Goal: Complete application form

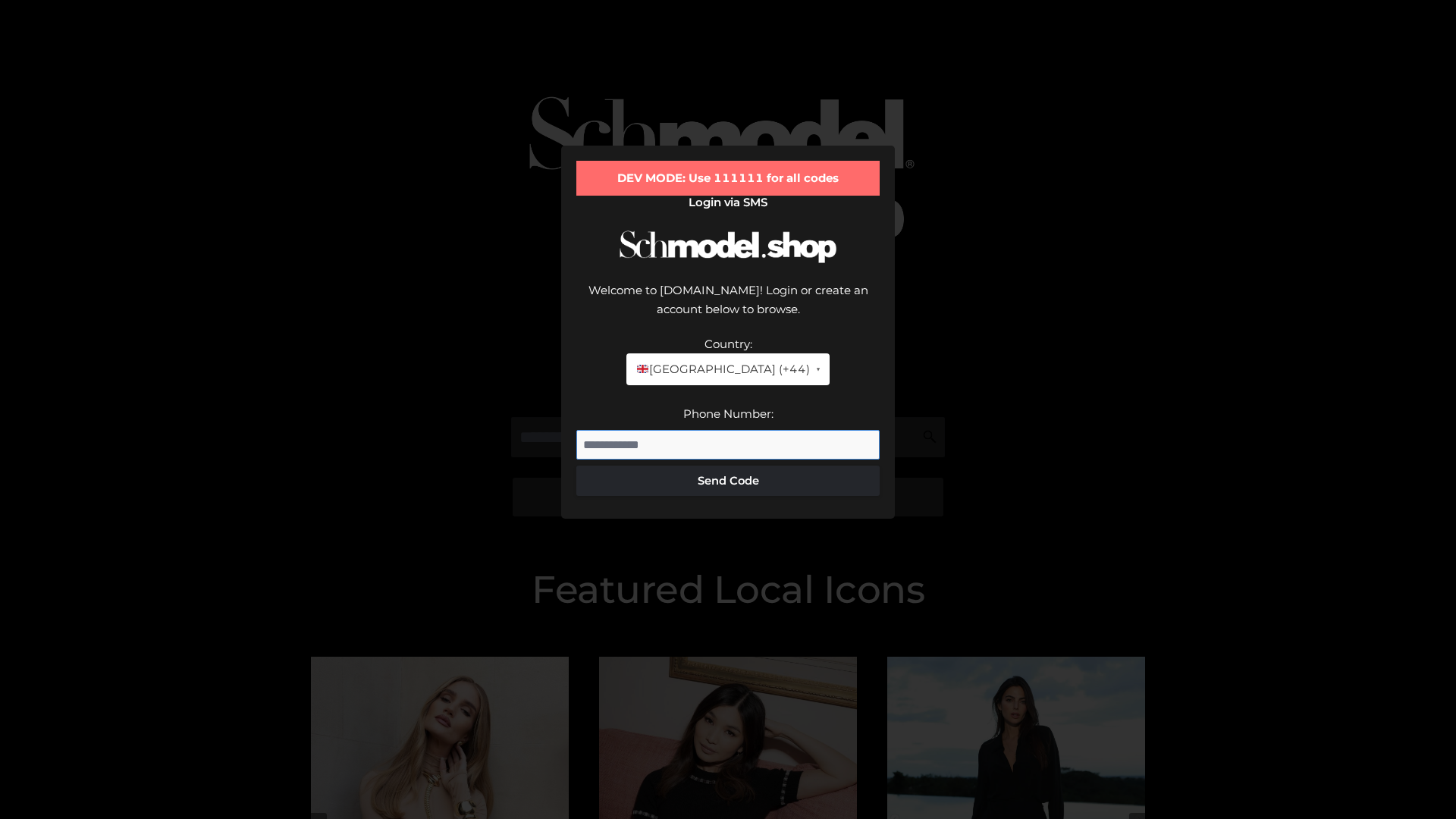
click at [728, 430] on input "Phone Number:" at bounding box center [727, 445] width 303 height 30
type input "**********"
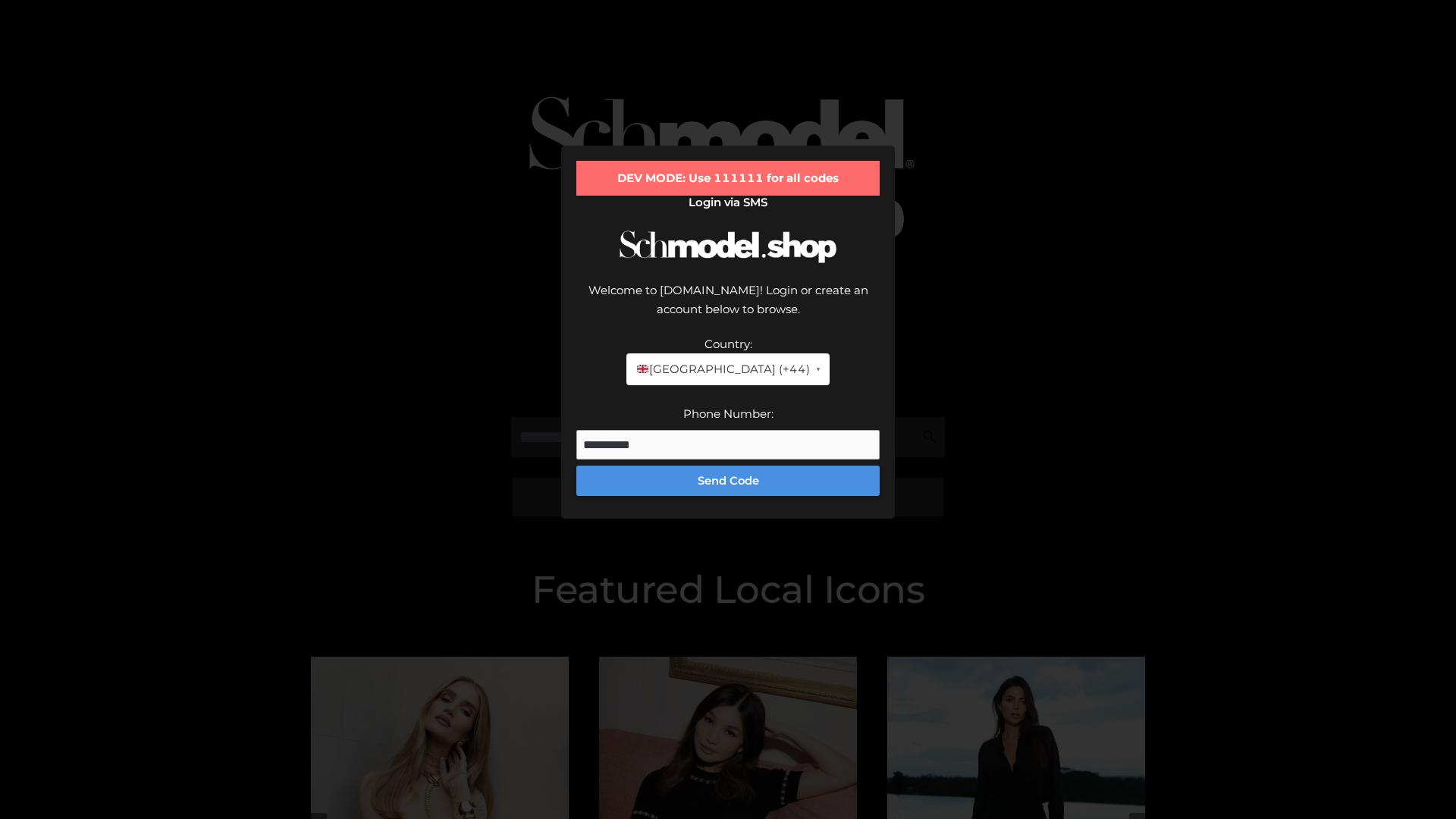
click at [728, 465] on button "Send Code" at bounding box center [727, 480] width 303 height 30
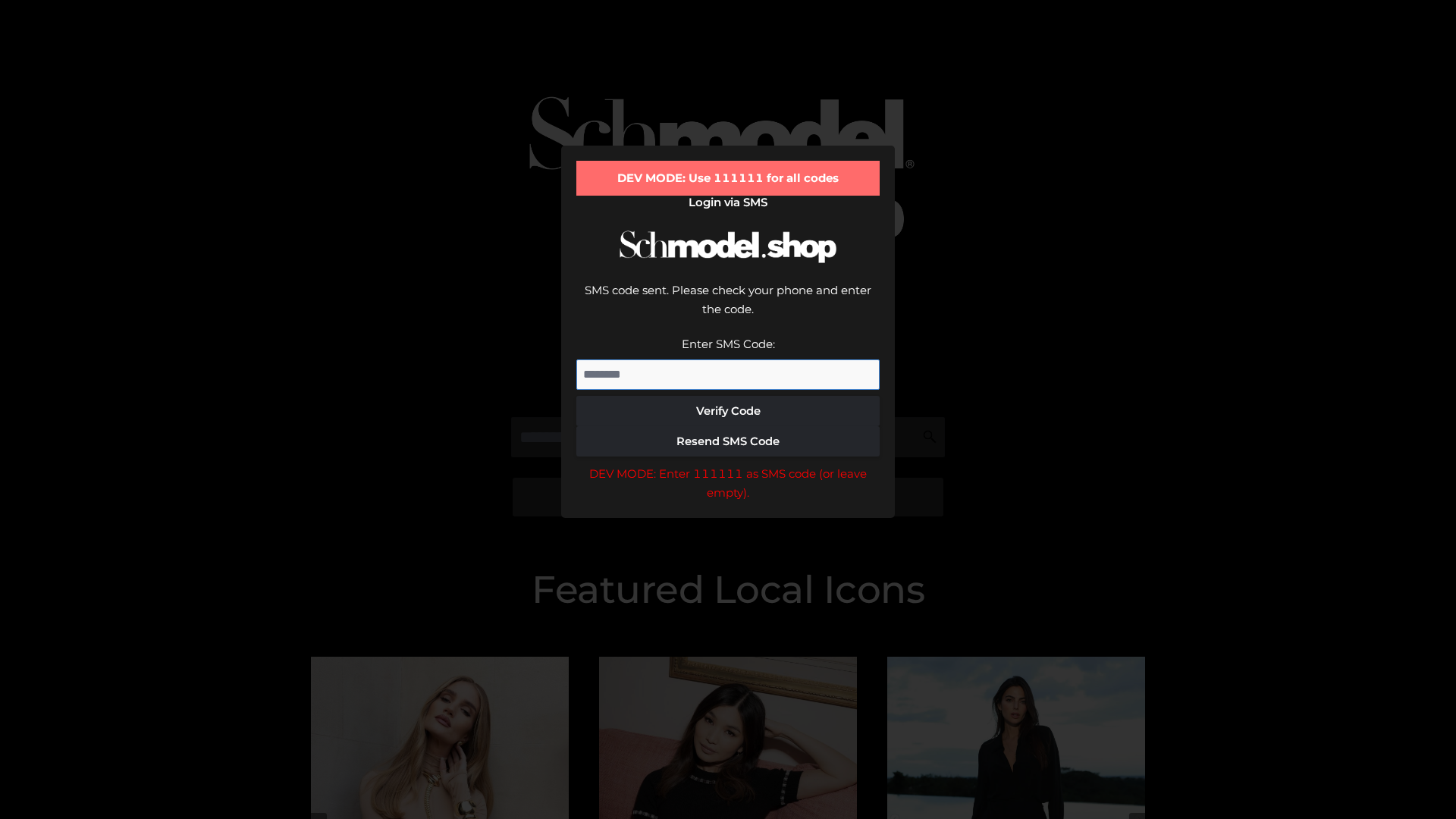
click at [728, 359] on input "Enter SMS Code:" at bounding box center [727, 375] width 303 height 30
type input "******"
click at [728, 396] on button "Verify Code" at bounding box center [727, 411] width 303 height 30
click at [728, 464] on div "DEV MODE: Enter 111111 as SMS code (or leave empty)." at bounding box center [727, 483] width 303 height 39
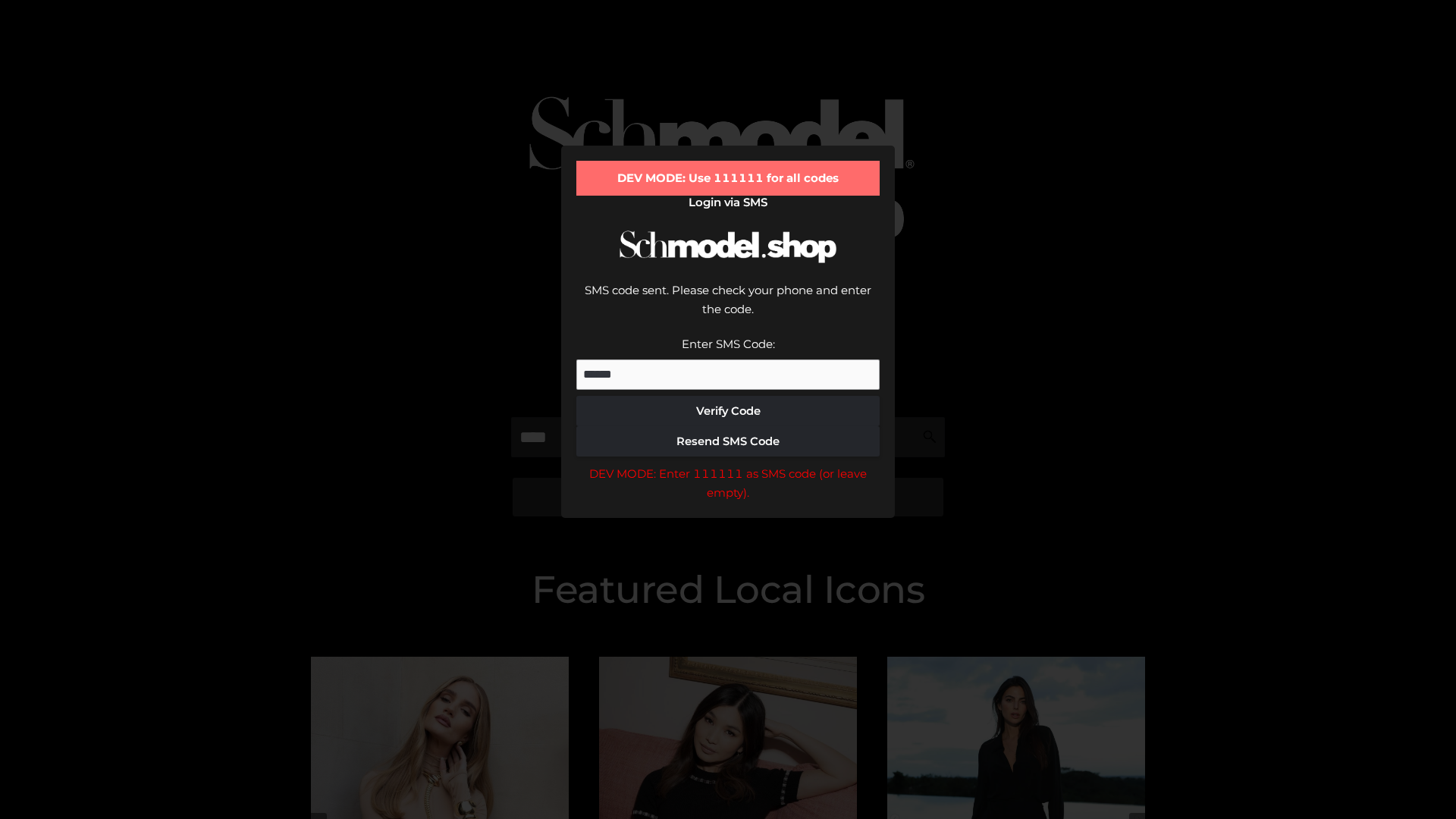
click at [728, 464] on div "DEV MODE: Enter 111111 as SMS code (or leave empty)." at bounding box center [727, 483] width 303 height 39
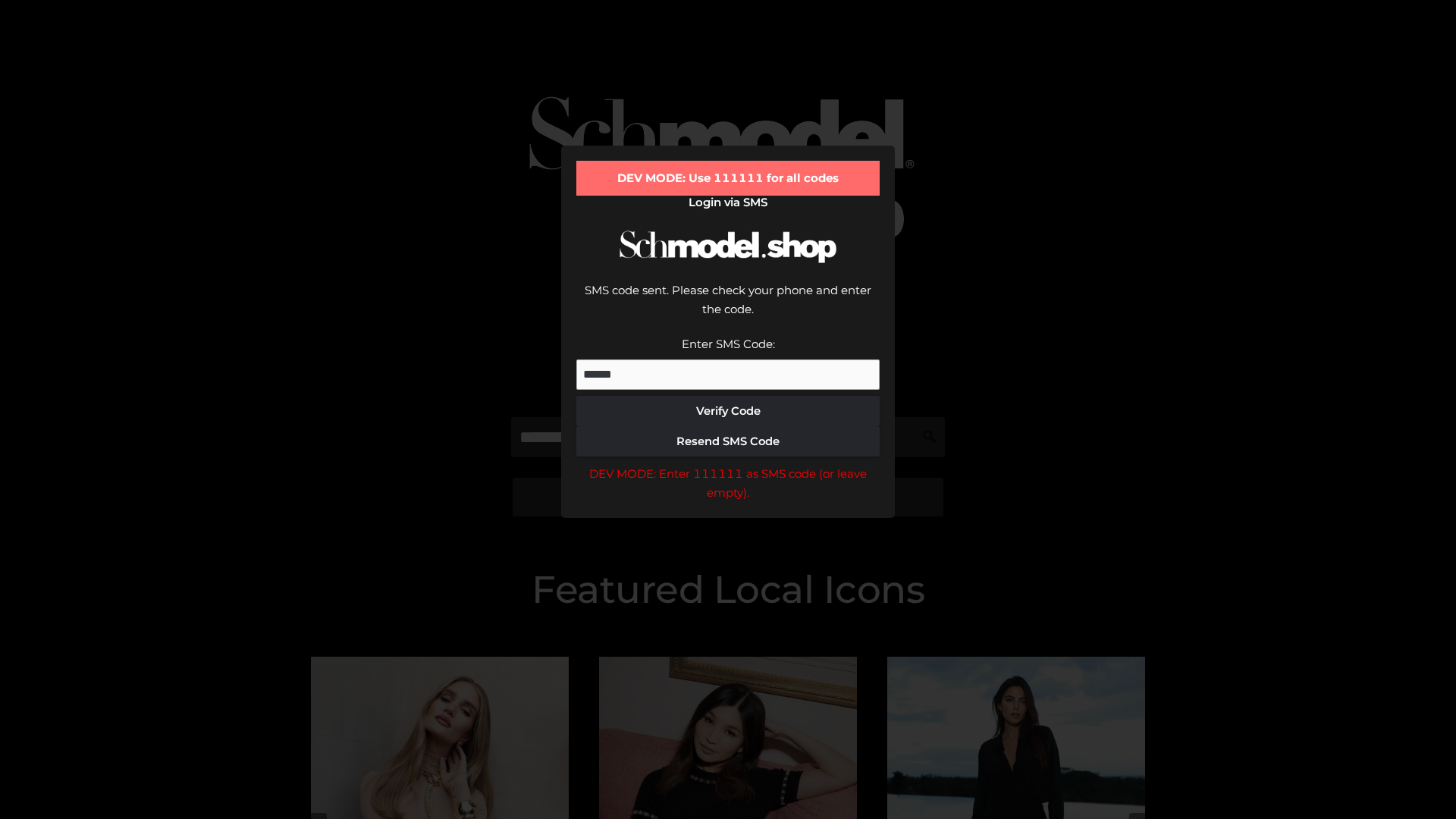
click at [728, 464] on div "DEV MODE: Enter 111111 as SMS code (or leave empty)." at bounding box center [727, 483] width 303 height 39
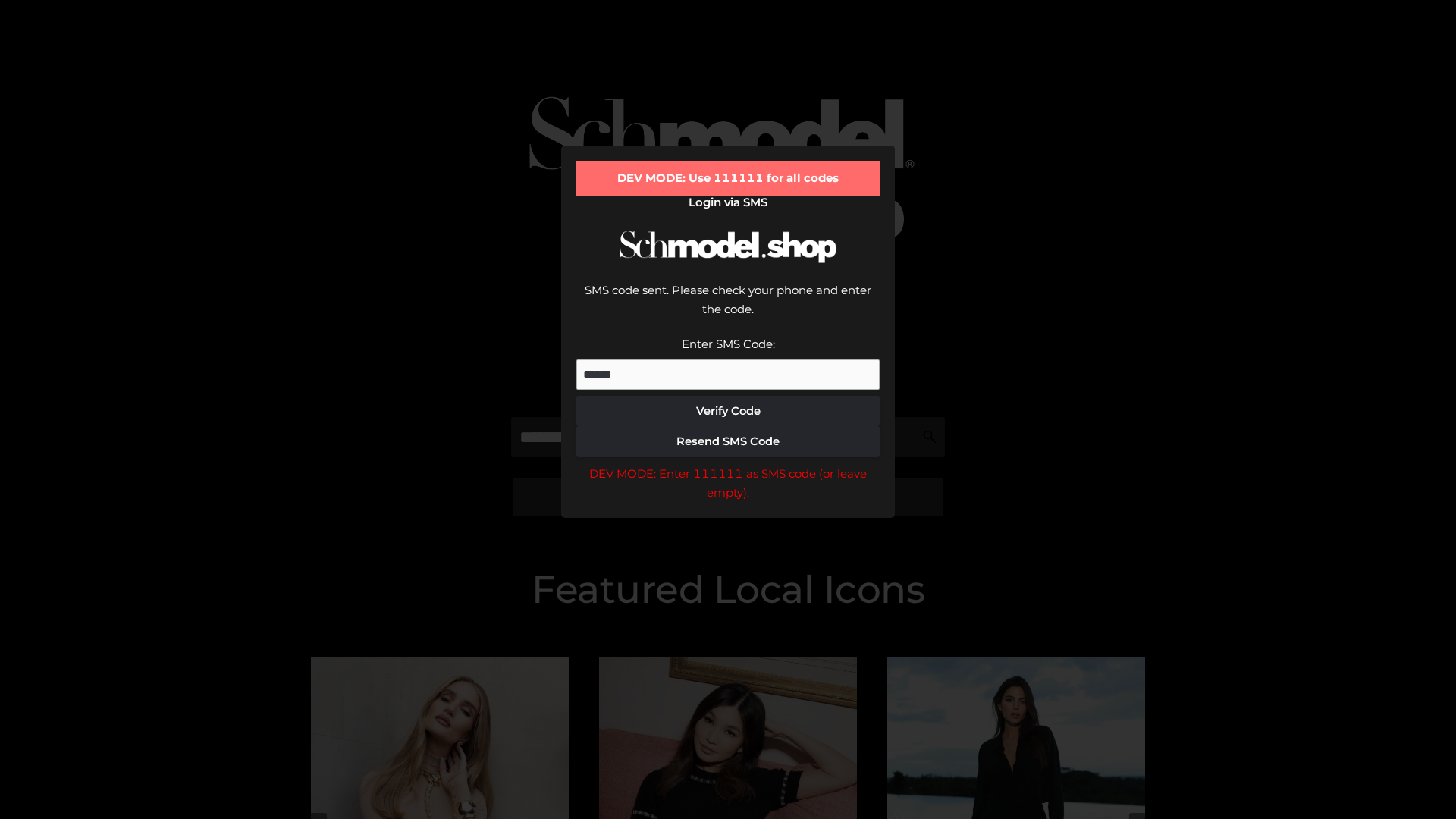
click at [728, 464] on div "DEV MODE: Enter 111111 as SMS code (or leave empty)." at bounding box center [727, 483] width 303 height 39
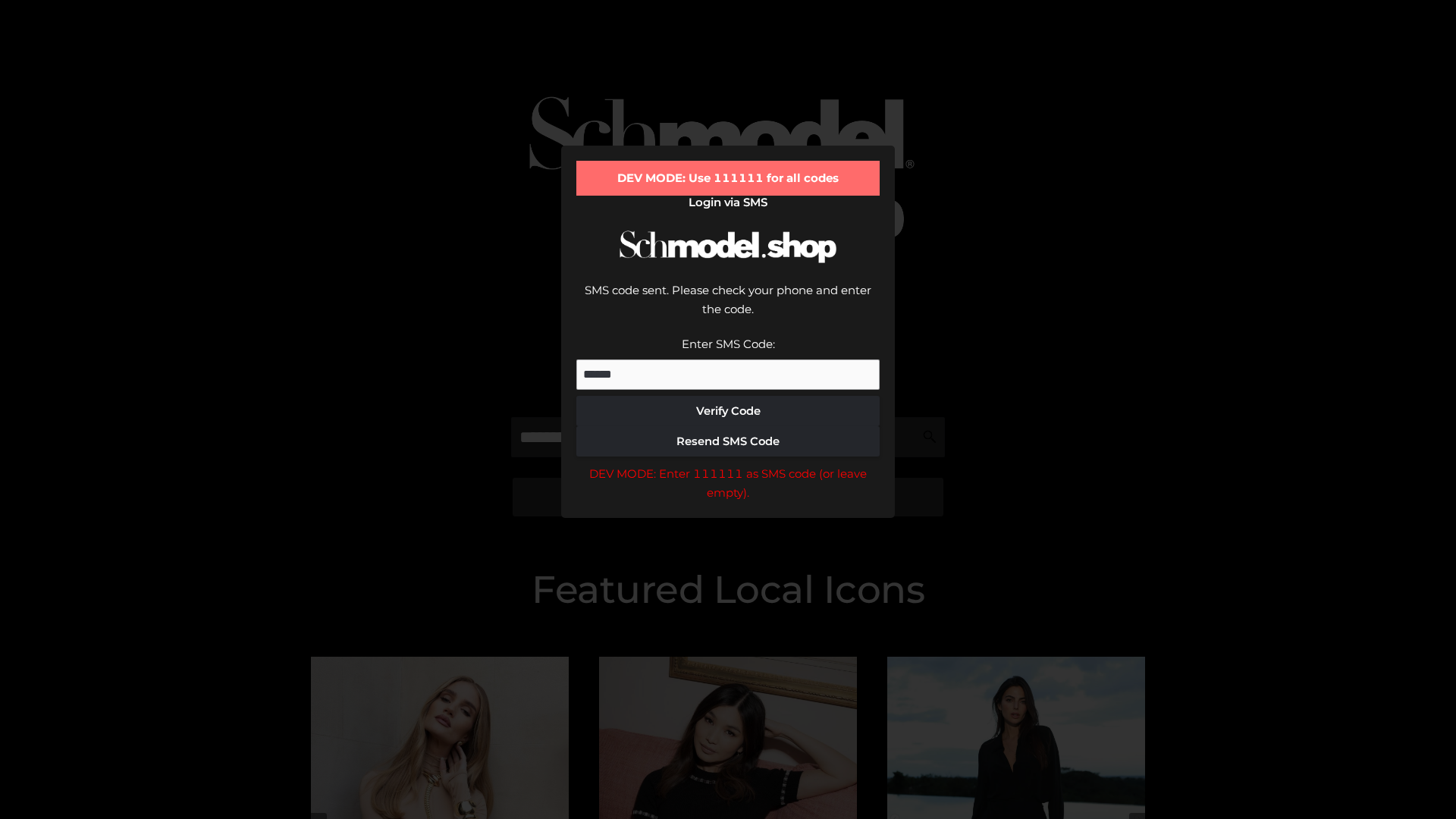
click at [728, 464] on div "DEV MODE: Enter 111111 as SMS code (or leave empty)." at bounding box center [727, 483] width 303 height 39
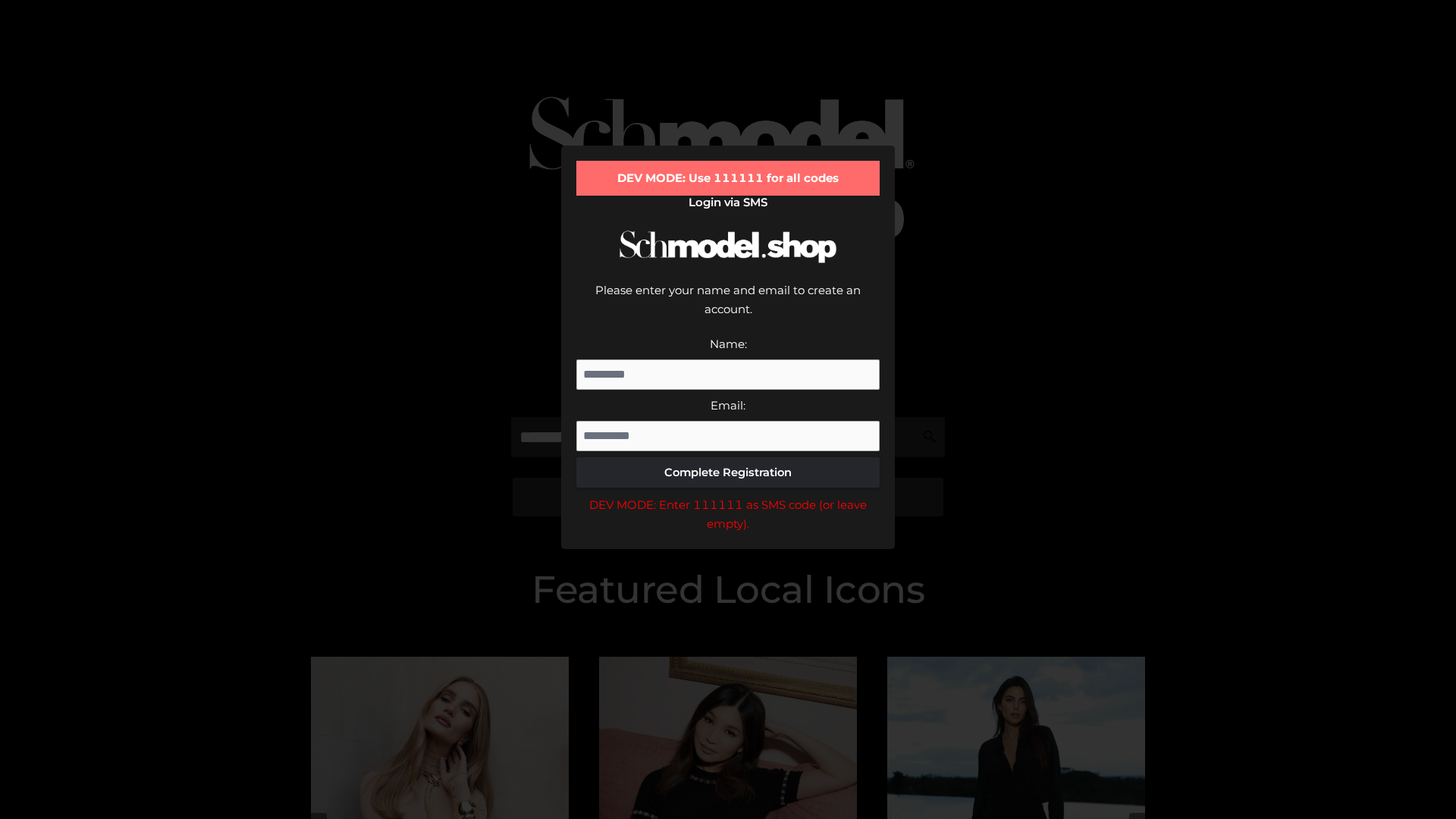
click at [728, 495] on div "DEV MODE: Enter 111111 as SMS code (or leave empty)." at bounding box center [727, 514] width 303 height 39
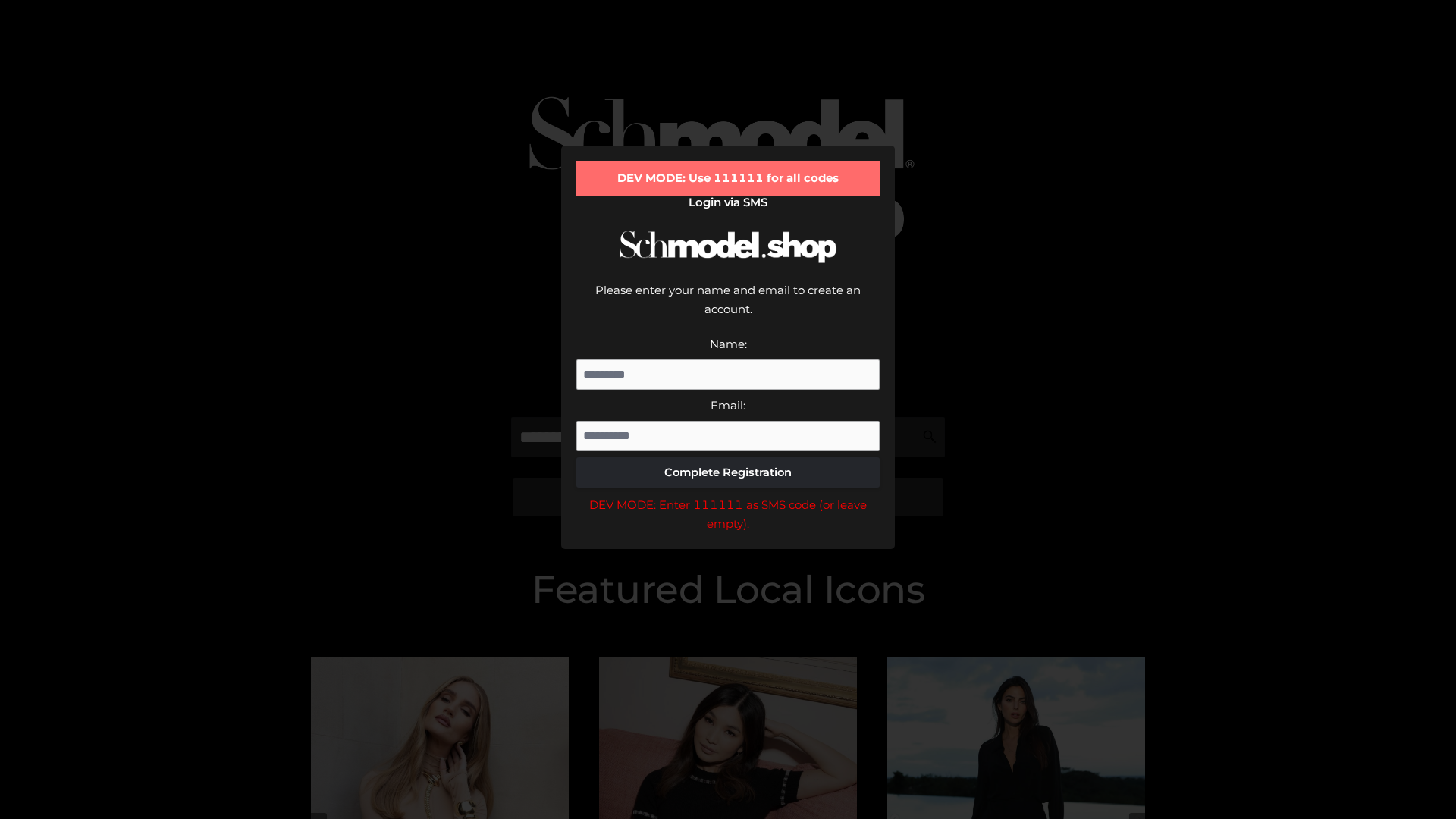
click at [728, 495] on div "DEV MODE: Enter 111111 as SMS code (or leave empty)." at bounding box center [727, 514] width 303 height 39
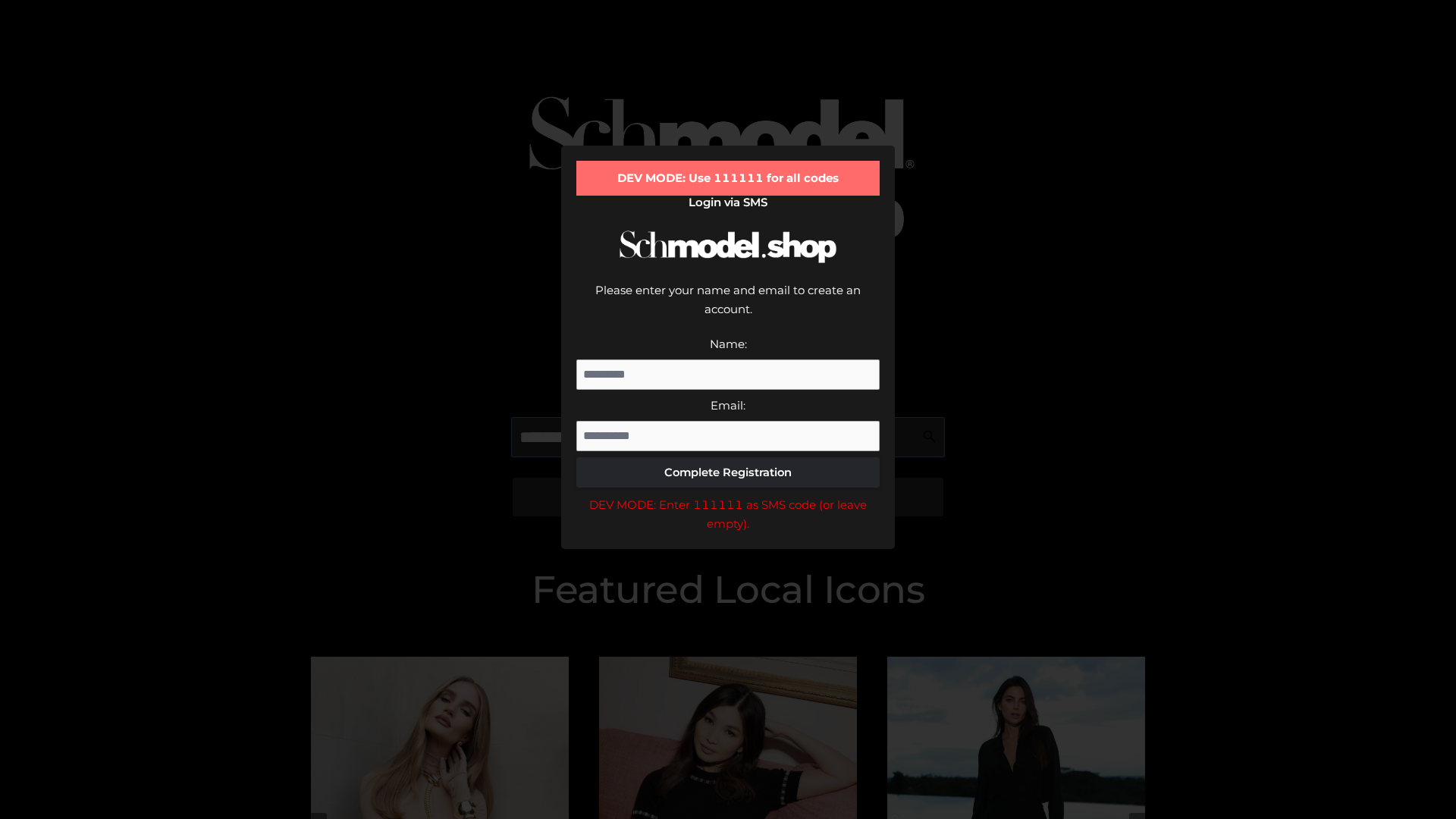
scroll to position [0, 56]
click at [728, 495] on div "DEV MODE: Enter 111111 as SMS code (or leave empty)." at bounding box center [727, 514] width 303 height 39
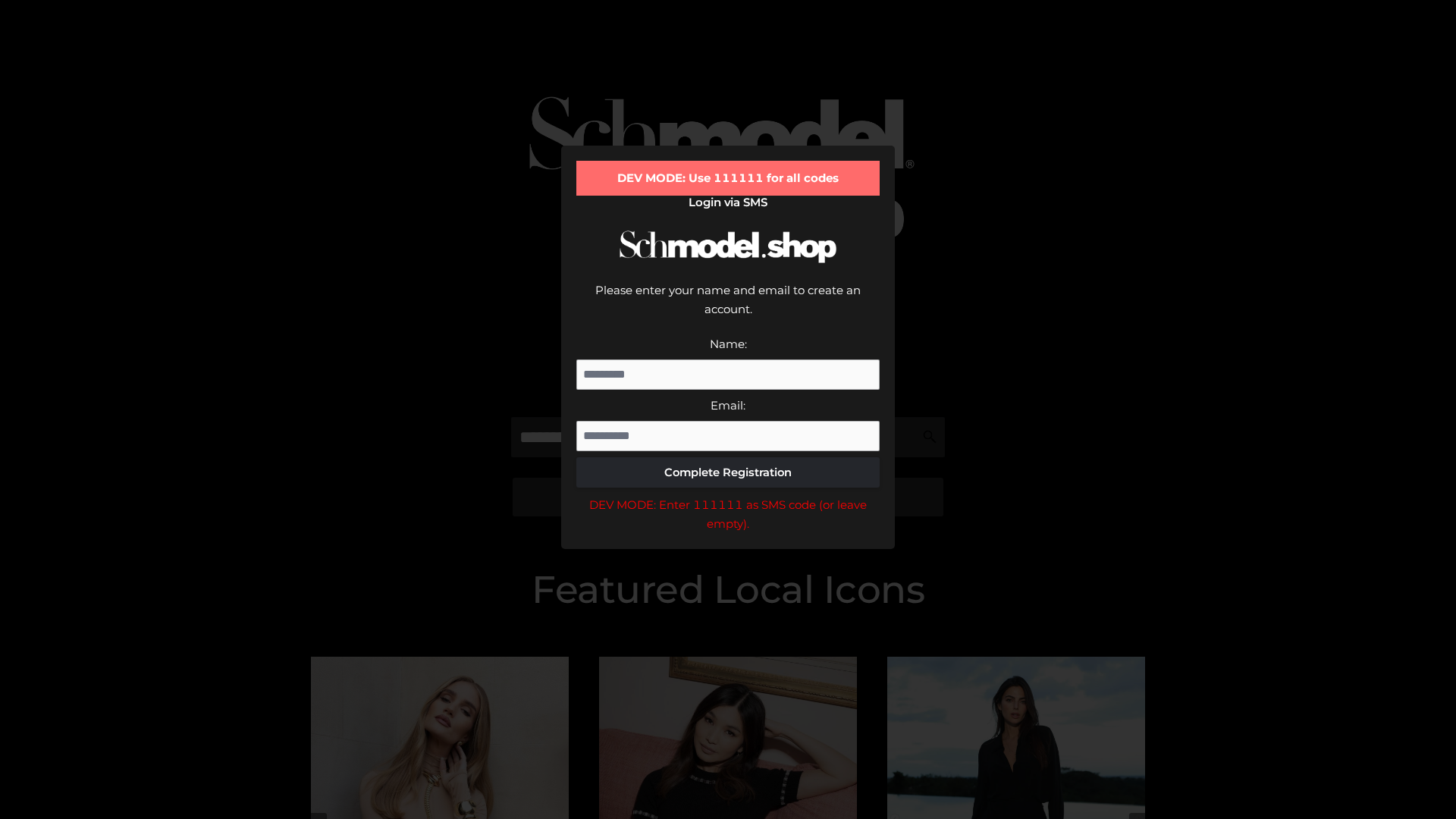
click at [728, 495] on div "DEV MODE: Enter 111111 as SMS code (or leave empty)." at bounding box center [727, 514] width 303 height 39
type input "**********"
